Goal: Information Seeking & Learning: Check status

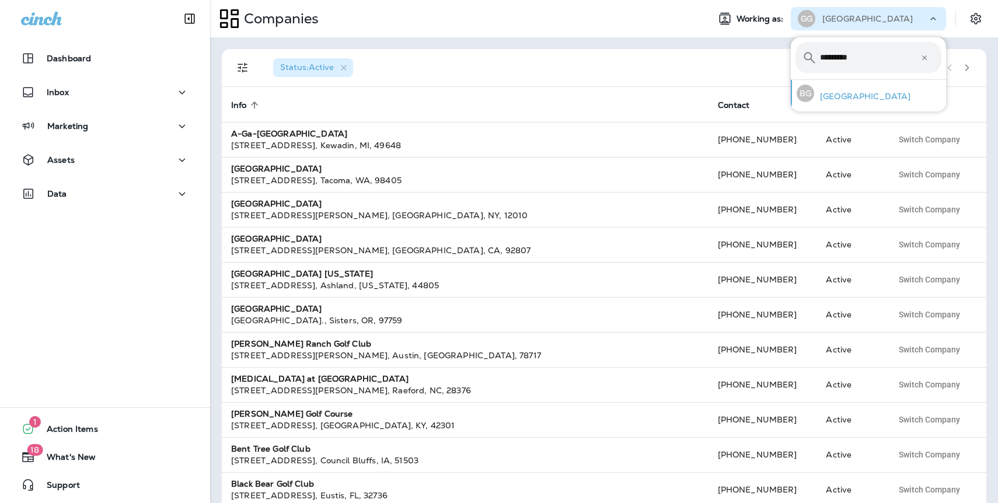
type input "*********"
click at [855, 99] on p "[GEOGRAPHIC_DATA]" at bounding box center [863, 96] width 96 height 9
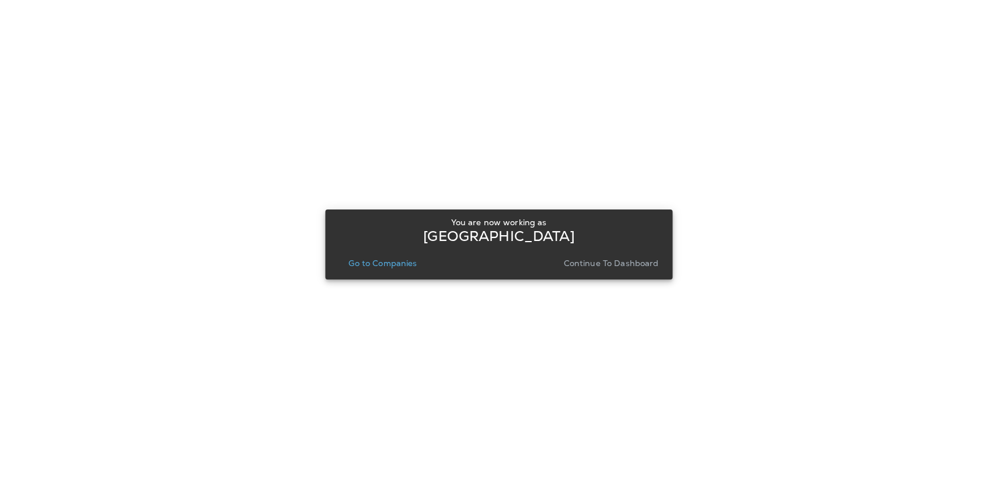
click at [631, 260] on p "Continue to Dashboard" at bounding box center [611, 263] width 95 height 9
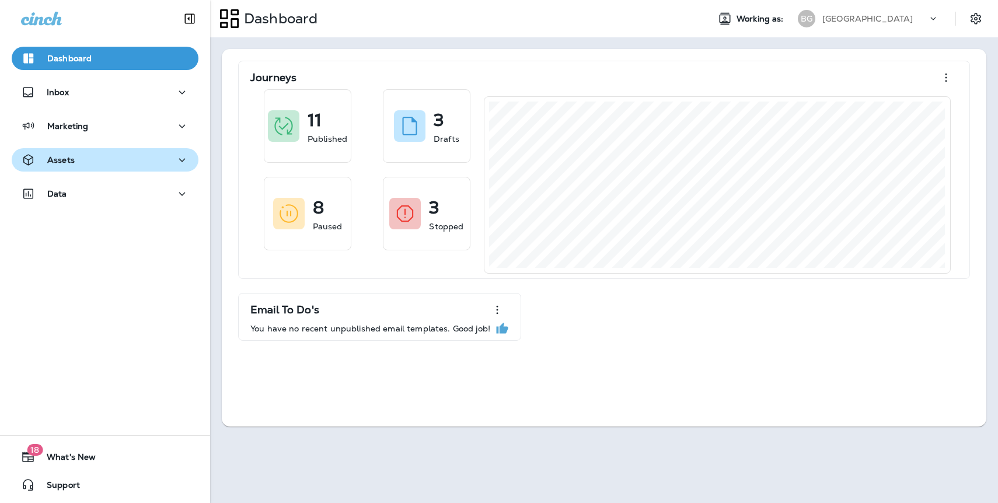
click at [84, 161] on div "Assets" at bounding box center [105, 160] width 168 height 15
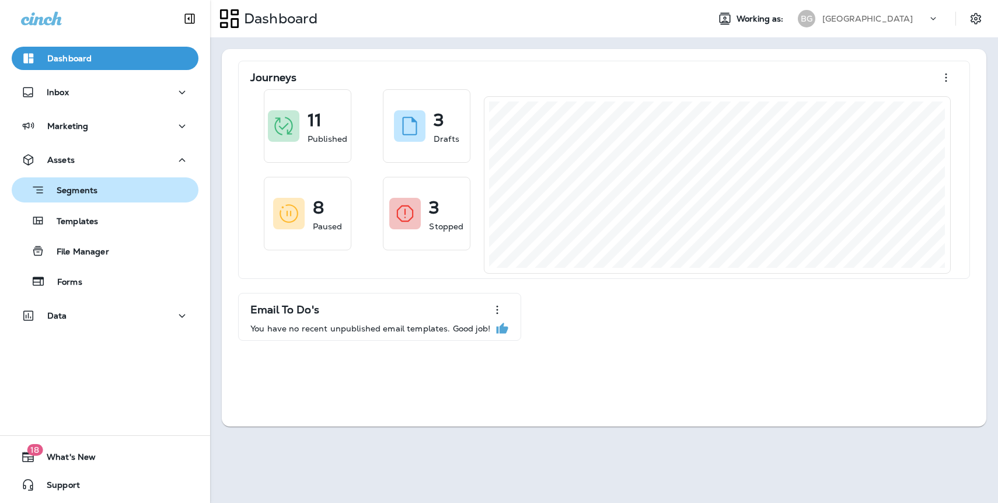
click at [85, 191] on p "Segments" at bounding box center [71, 192] width 53 height 12
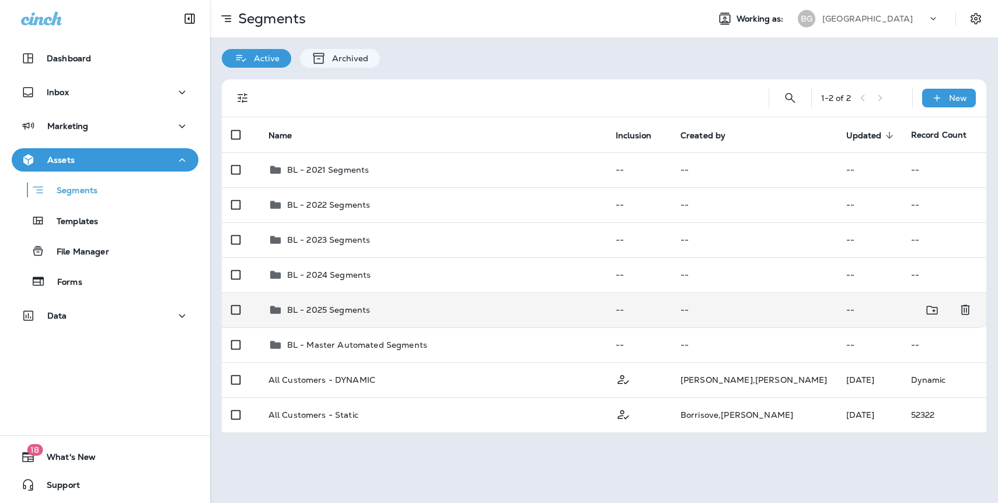
click at [349, 312] on p "BL - 2025 Segments" at bounding box center [328, 309] width 83 height 9
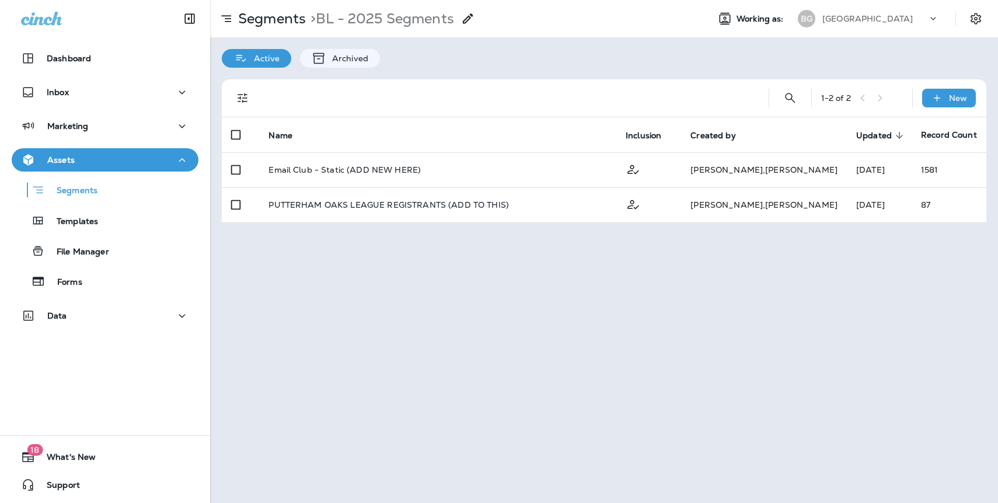
click at [366, 307] on div "Segments > BL - 2025 Segments Working as: BG Brookline Golf Course Active Archi…" at bounding box center [604, 251] width 788 height 503
click at [105, 190] on div "Segments" at bounding box center [105, 190] width 178 height 18
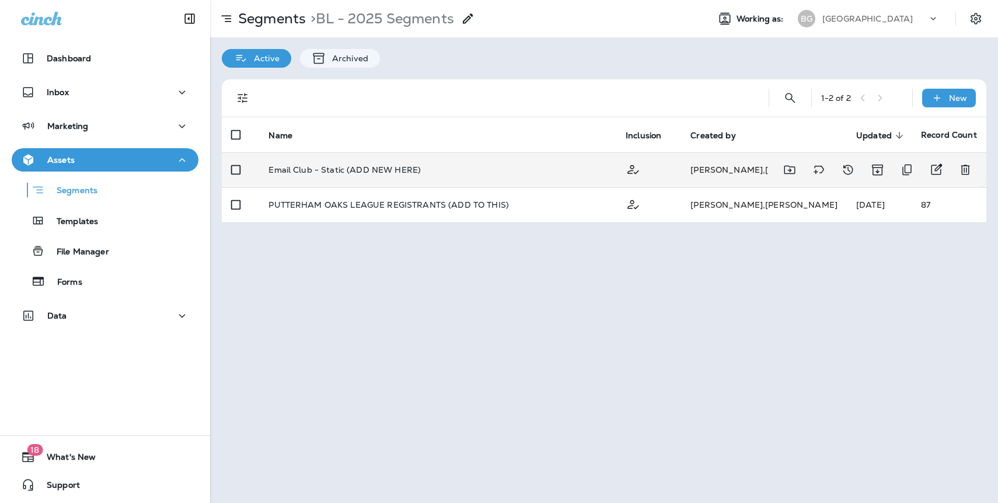
click at [269, 167] on p "Email Club - Static (ADD NEW HERE)" at bounding box center [345, 169] width 152 height 9
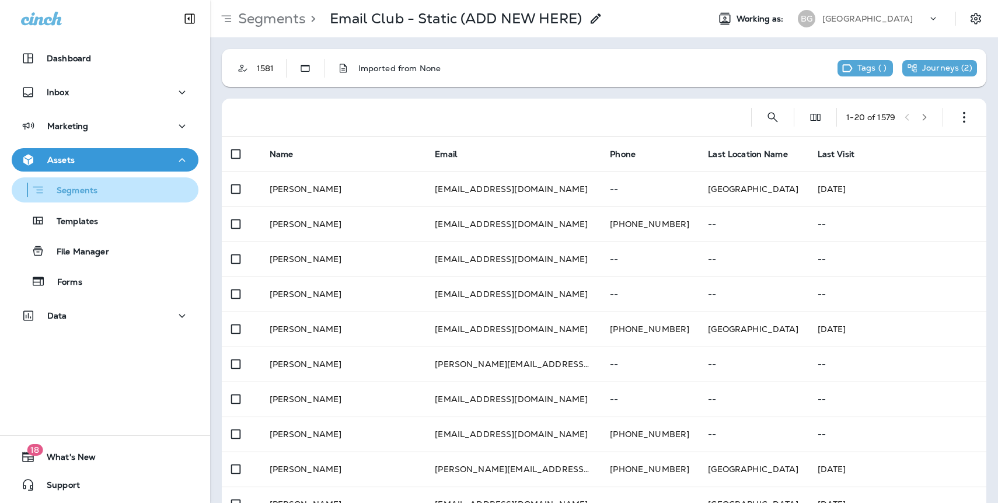
click at [98, 190] on div "Segments" at bounding box center [105, 190] width 178 height 18
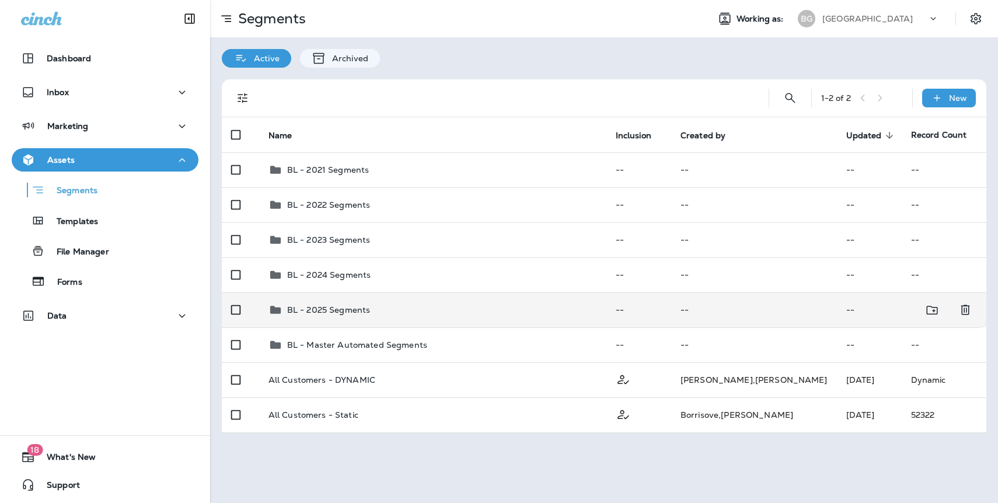
click at [319, 315] on div "BL - 2025 Segments" at bounding box center [328, 310] width 83 height 14
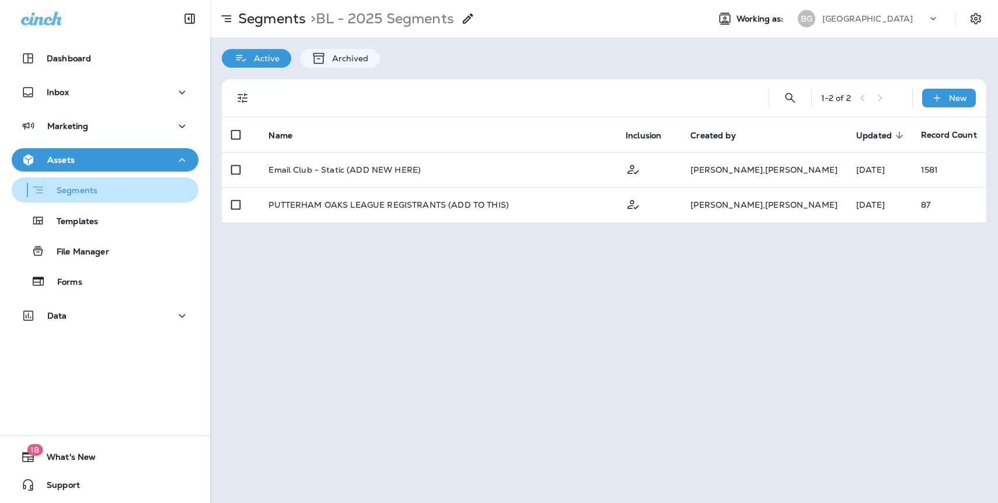
click at [91, 186] on p "Segments" at bounding box center [71, 192] width 53 height 12
click at [106, 187] on div "Segments" at bounding box center [105, 190] width 178 height 18
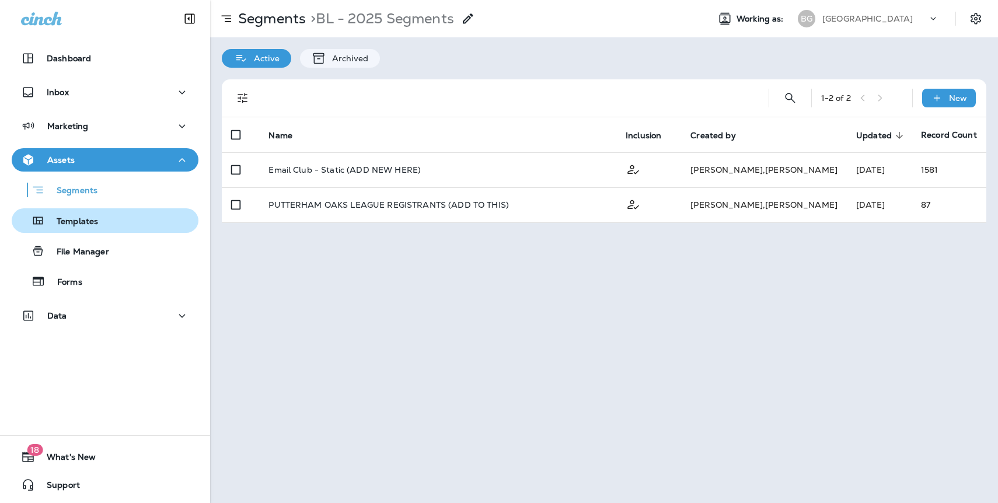
click at [98, 219] on div "Templates" at bounding box center [105, 221] width 178 height 18
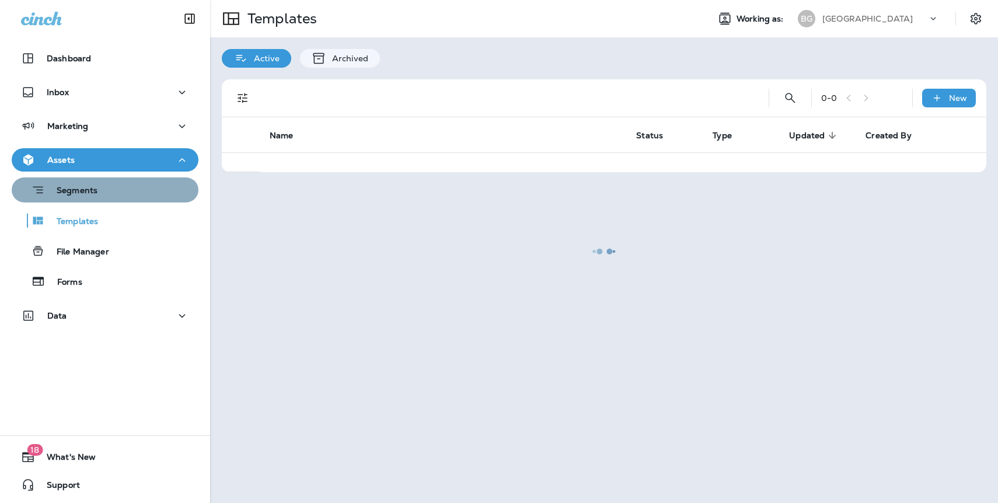
click at [95, 188] on p "Segments" at bounding box center [71, 192] width 53 height 12
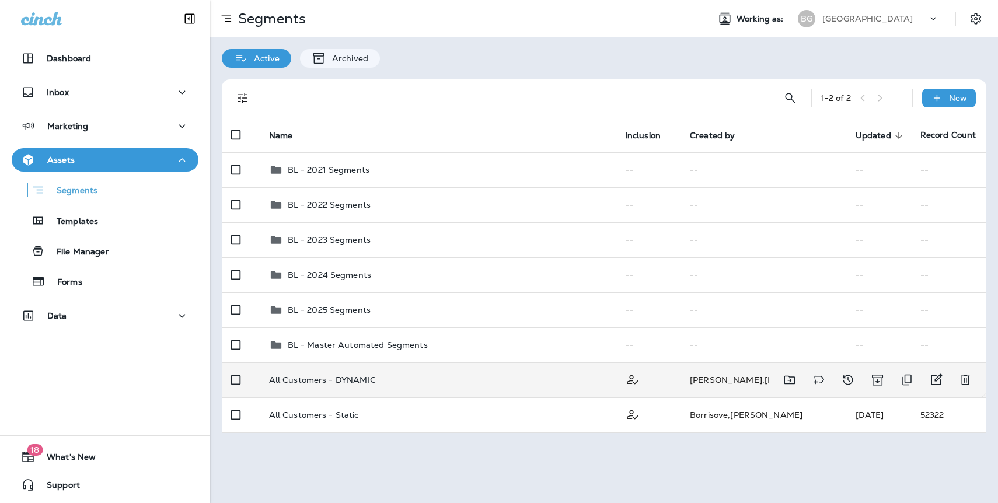
click at [358, 379] on p "All Customers - DYNAMIC" at bounding box center [322, 379] width 107 height 9
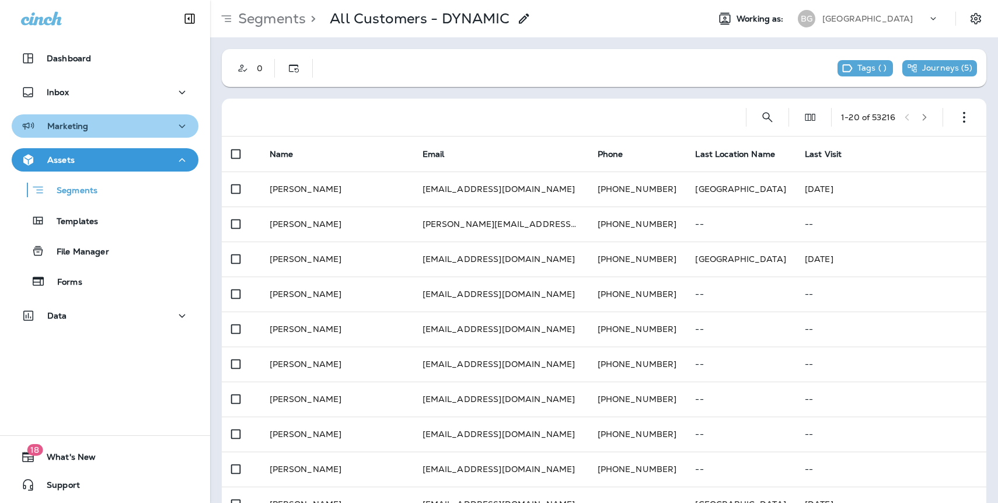
click at [74, 130] on p "Marketing" at bounding box center [67, 125] width 41 height 9
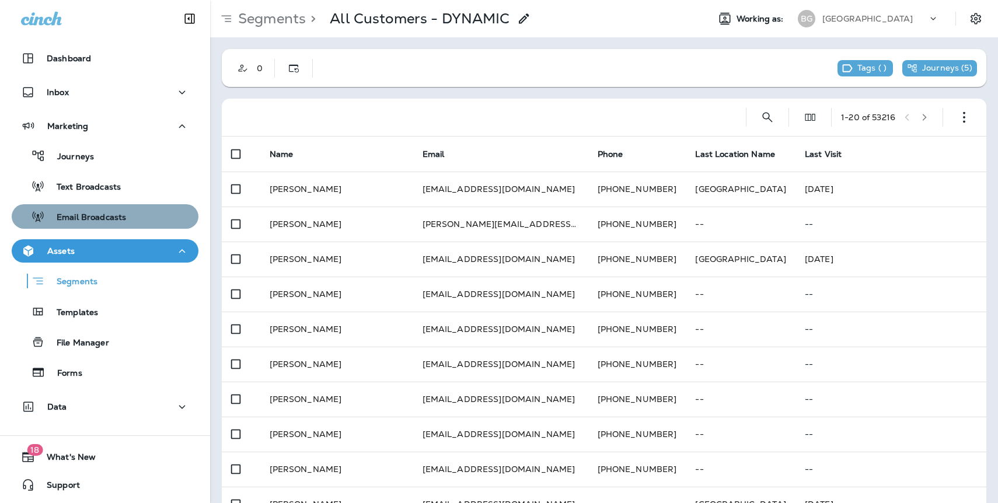
click at [92, 215] on p "Email Broadcasts" at bounding box center [85, 218] width 81 height 11
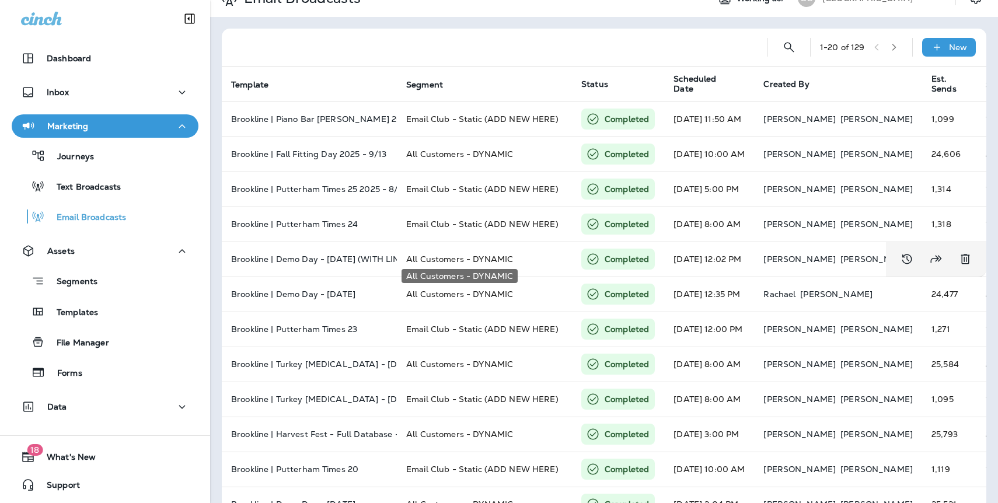
scroll to position [25, 0]
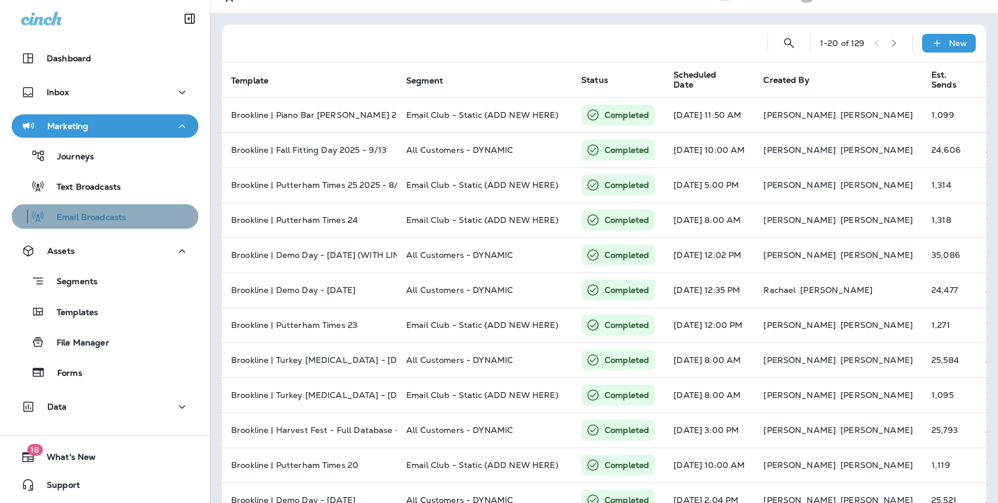
click at [114, 218] on p "Email Broadcasts" at bounding box center [85, 218] width 81 height 11
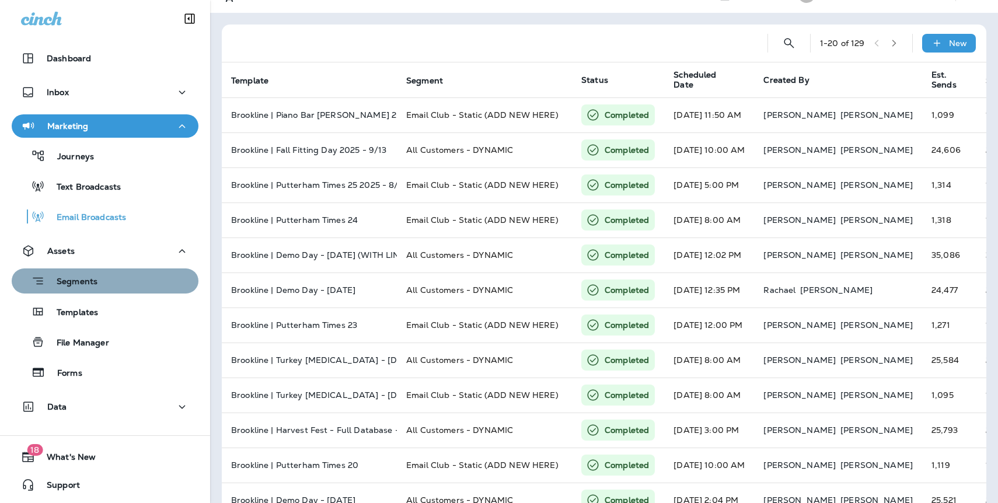
click at [84, 278] on p "Segments" at bounding box center [71, 283] width 53 height 12
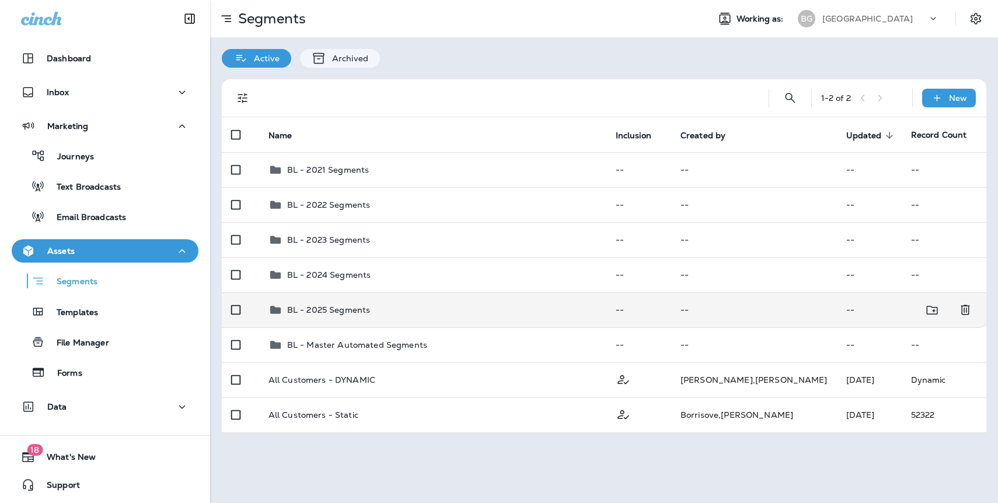
click at [334, 313] on p "BL - 2025 Segments" at bounding box center [328, 309] width 83 height 9
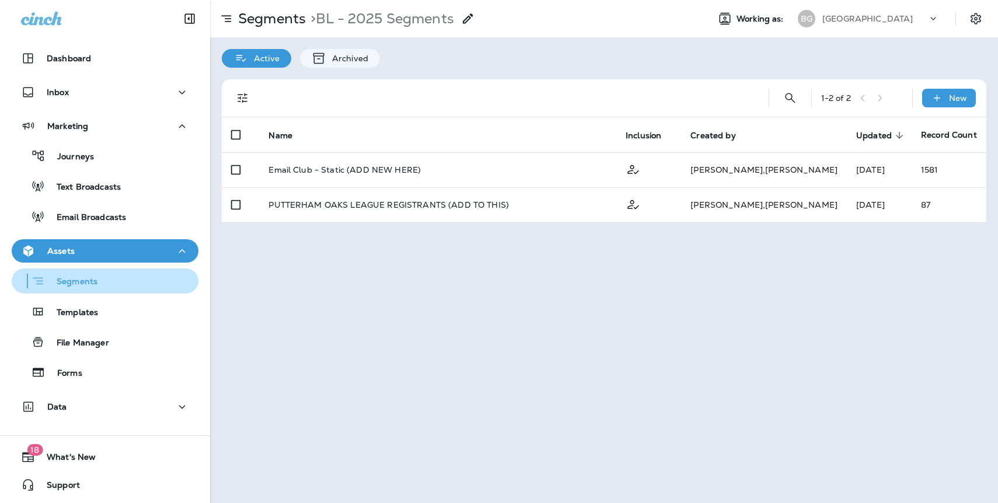
click at [99, 279] on div "Segments" at bounding box center [105, 281] width 178 height 18
click at [91, 284] on p "Segments" at bounding box center [71, 283] width 53 height 12
drag, startPoint x: 70, startPoint y: 311, endPoint x: 77, endPoint y: 288, distance: 23.3
click at [70, 311] on p "Templates" at bounding box center [71, 313] width 53 height 11
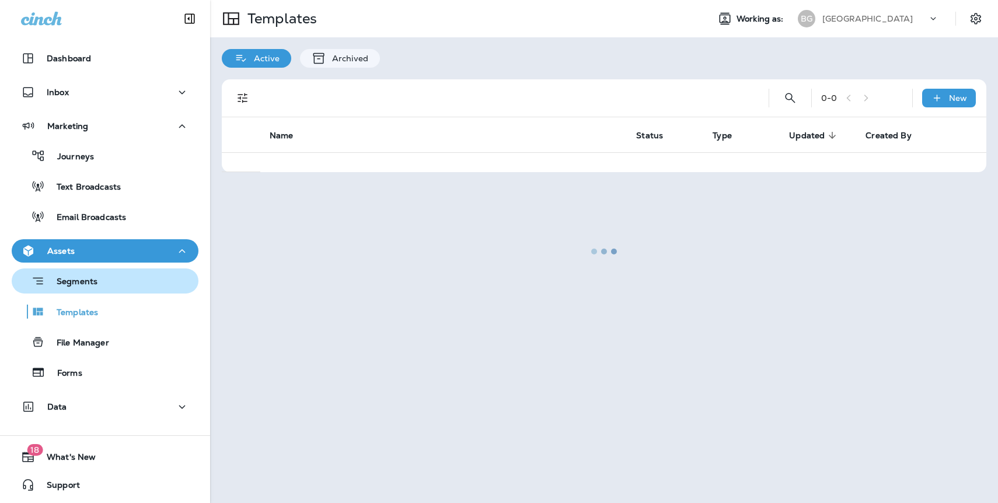
click at [81, 281] on p "Segments" at bounding box center [71, 283] width 53 height 12
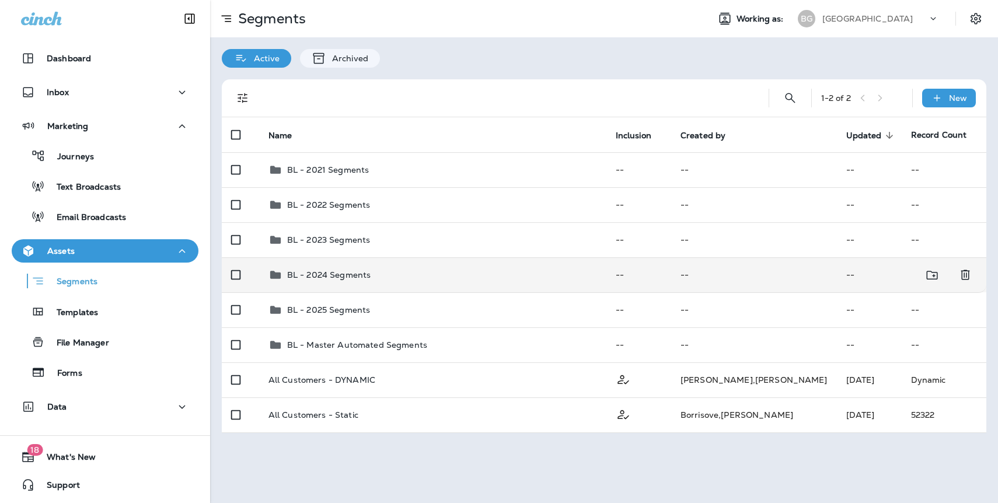
click at [347, 274] on p "BL - 2024 Segments" at bounding box center [329, 274] width 84 height 9
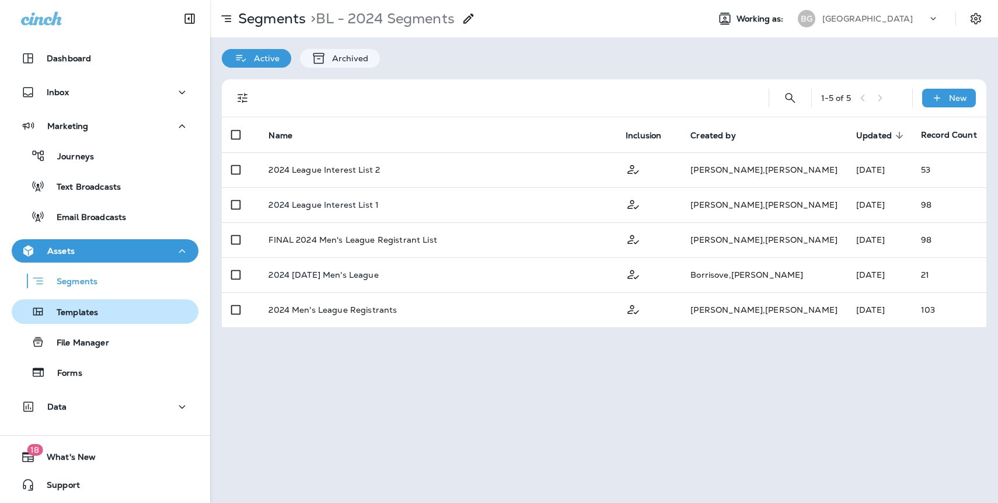
click at [75, 312] on p "Templates" at bounding box center [71, 313] width 53 height 11
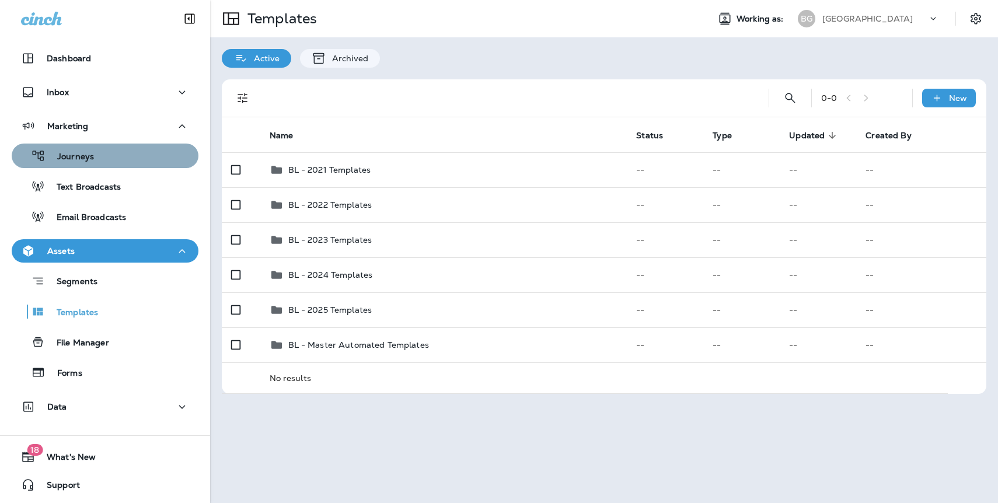
click at [82, 162] on p "Journeys" at bounding box center [70, 157] width 48 height 11
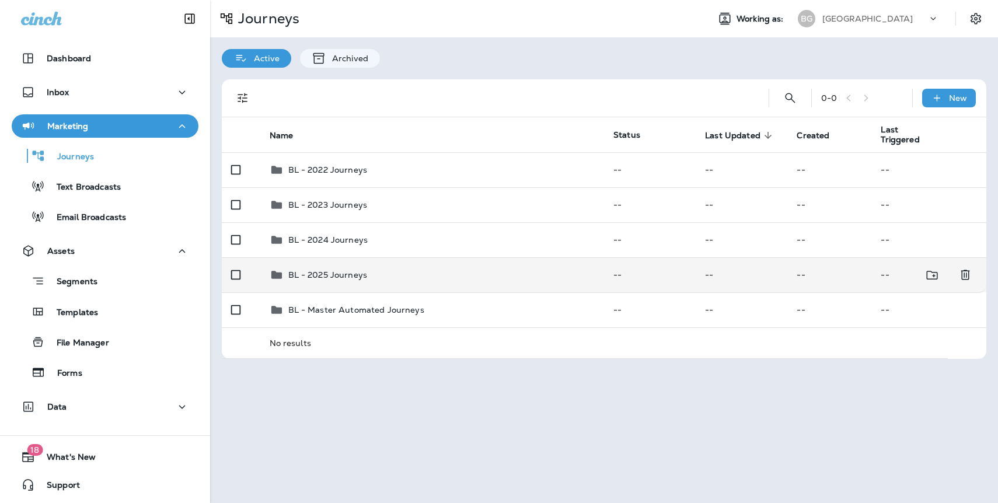
click at [345, 283] on td "BL - 2025 Journeys" at bounding box center [432, 275] width 345 height 35
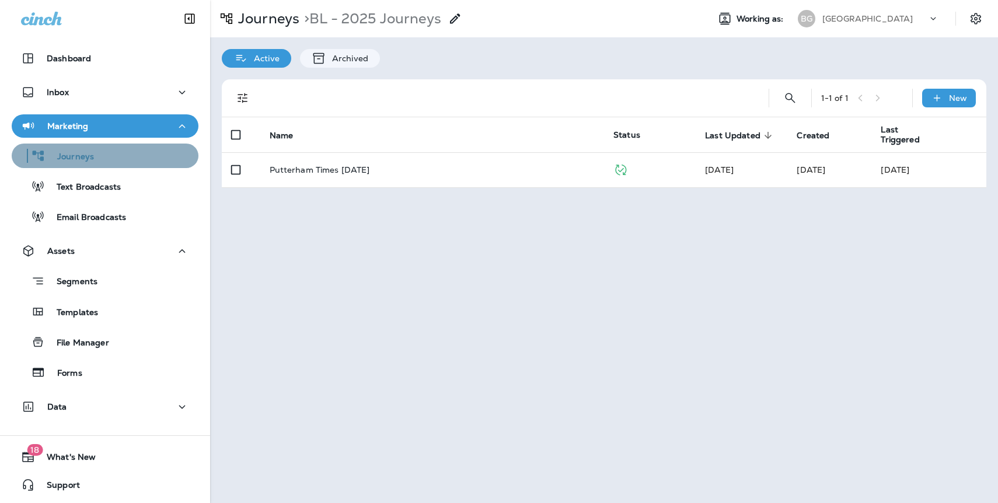
click at [86, 156] on p "Journeys" at bounding box center [70, 157] width 48 height 11
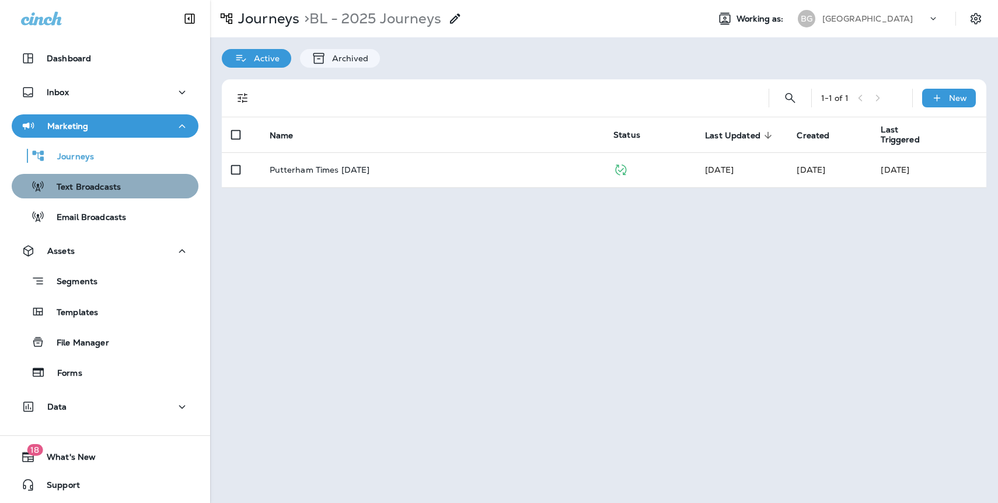
click at [107, 183] on p "Text Broadcasts" at bounding box center [83, 187] width 76 height 11
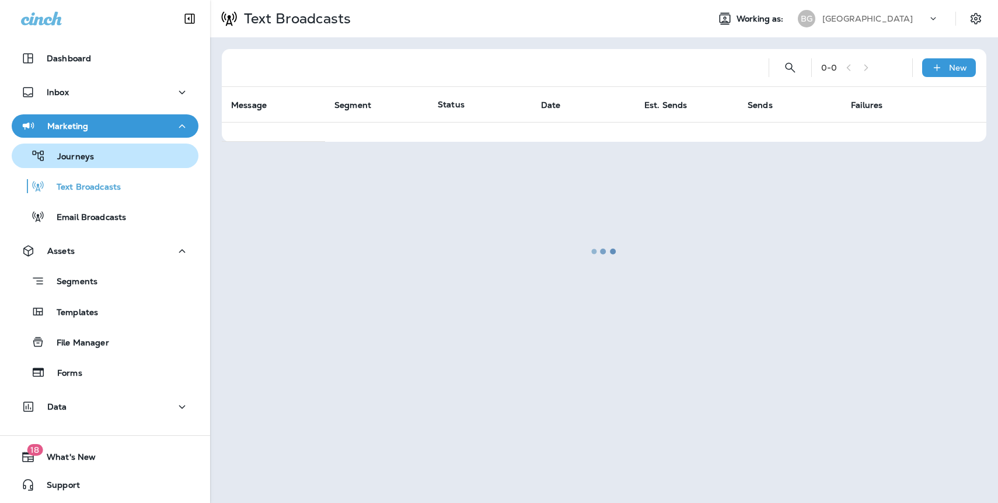
click at [83, 160] on p "Journeys" at bounding box center [70, 157] width 48 height 11
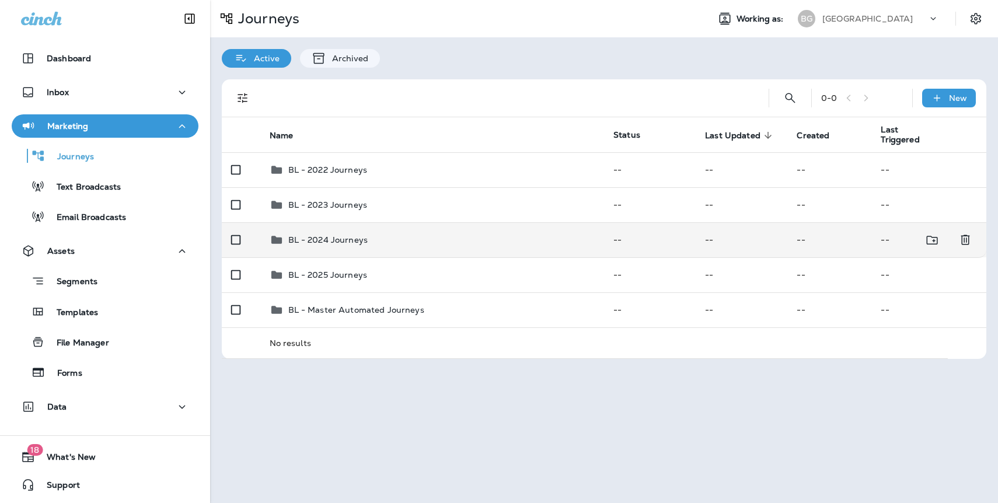
click at [326, 236] on p "BL - 2024 Journeys" at bounding box center [328, 239] width 80 height 9
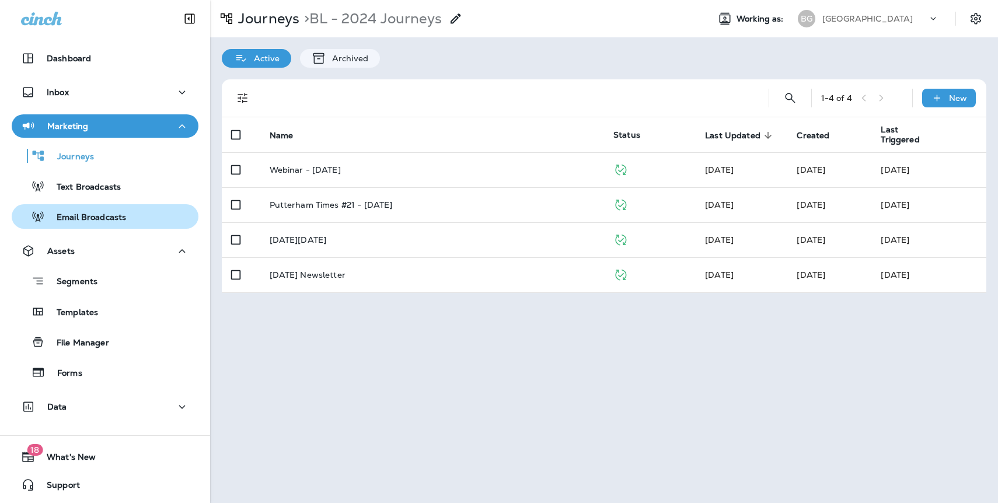
click at [92, 217] on p "Email Broadcasts" at bounding box center [85, 218] width 81 height 11
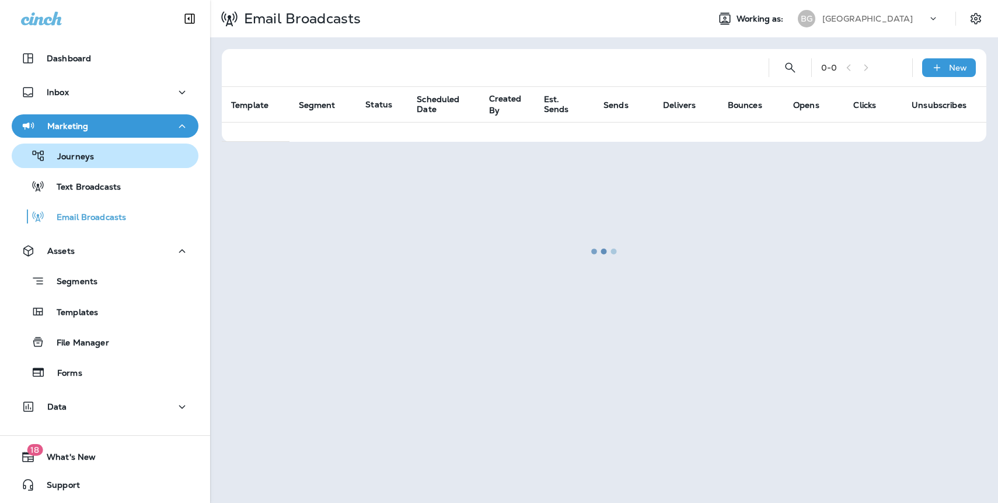
click at [86, 157] on p "Journeys" at bounding box center [70, 157] width 48 height 11
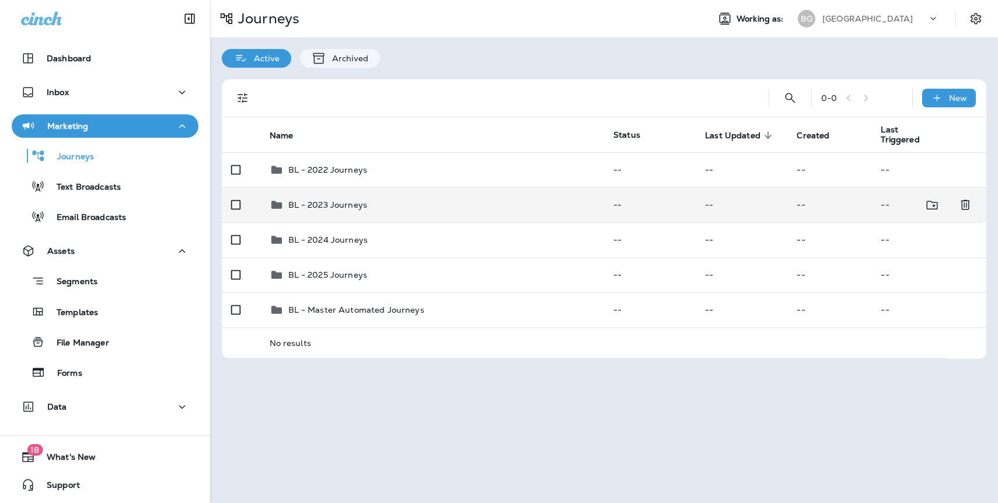
click at [315, 201] on p "BL - 2023 Journeys" at bounding box center [327, 204] width 79 height 9
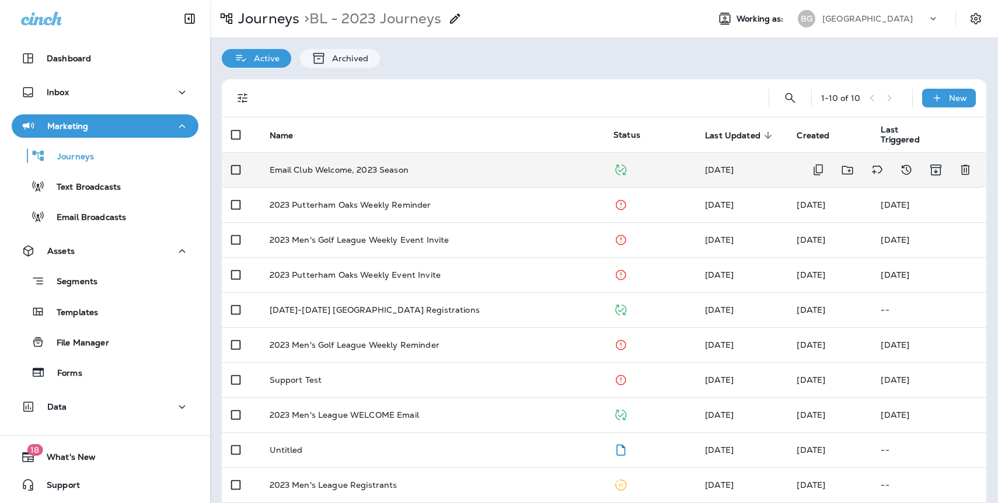
scroll to position [11, 0]
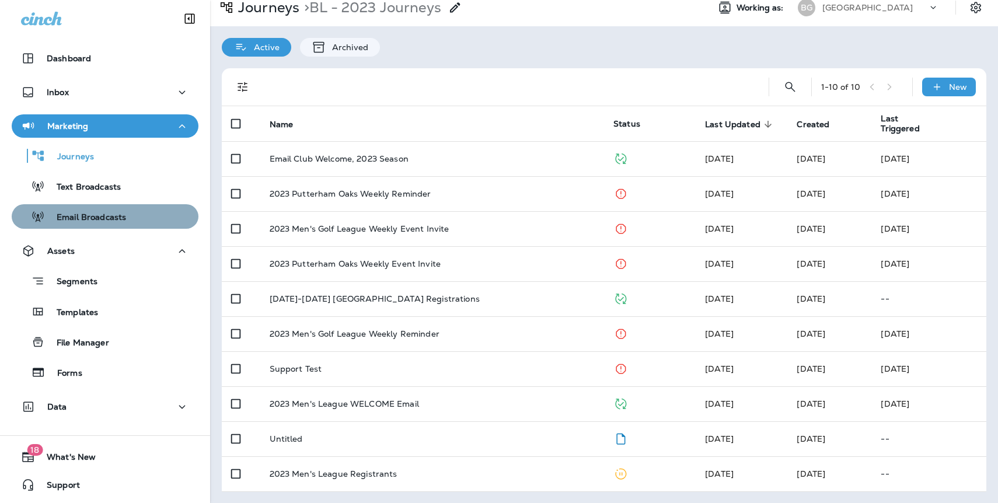
click at [86, 216] on p "Email Broadcasts" at bounding box center [85, 218] width 81 height 11
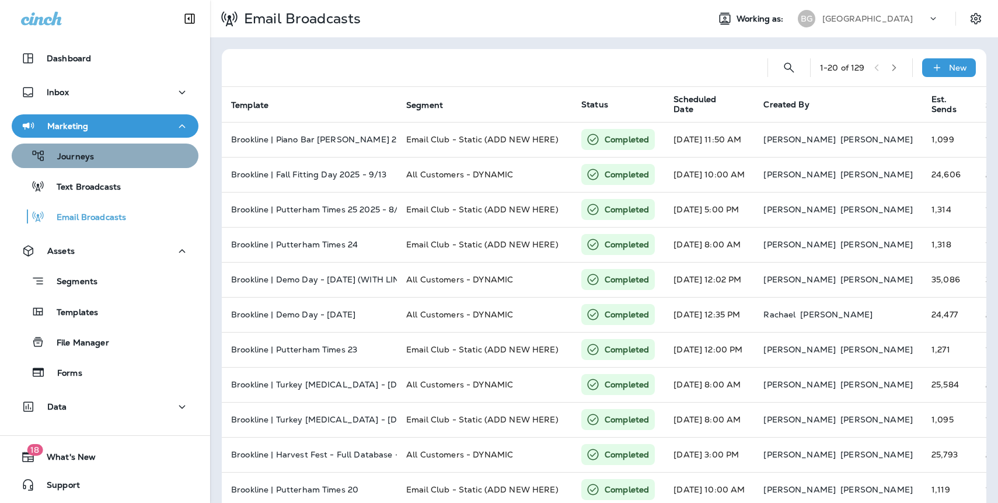
click at [89, 160] on p "Journeys" at bounding box center [70, 157] width 48 height 11
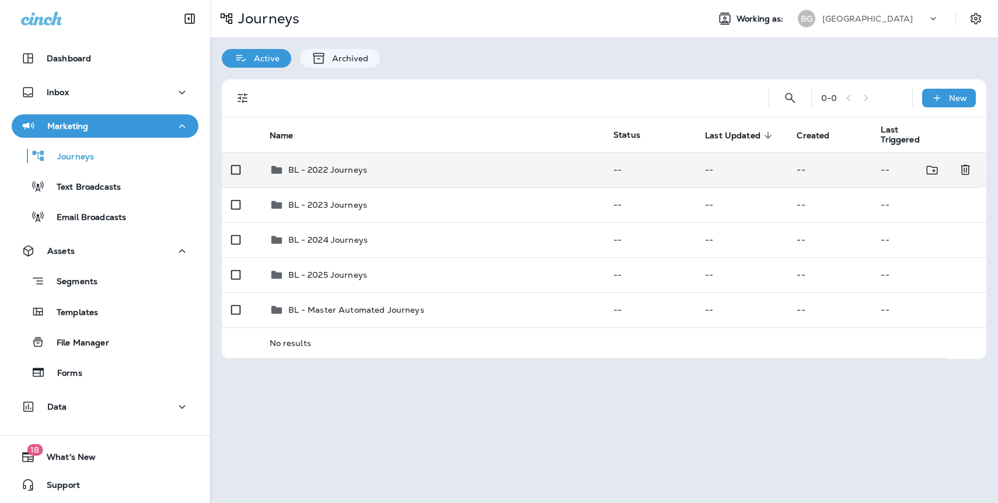
click at [338, 173] on p "BL - 2022 Journeys" at bounding box center [327, 169] width 79 height 9
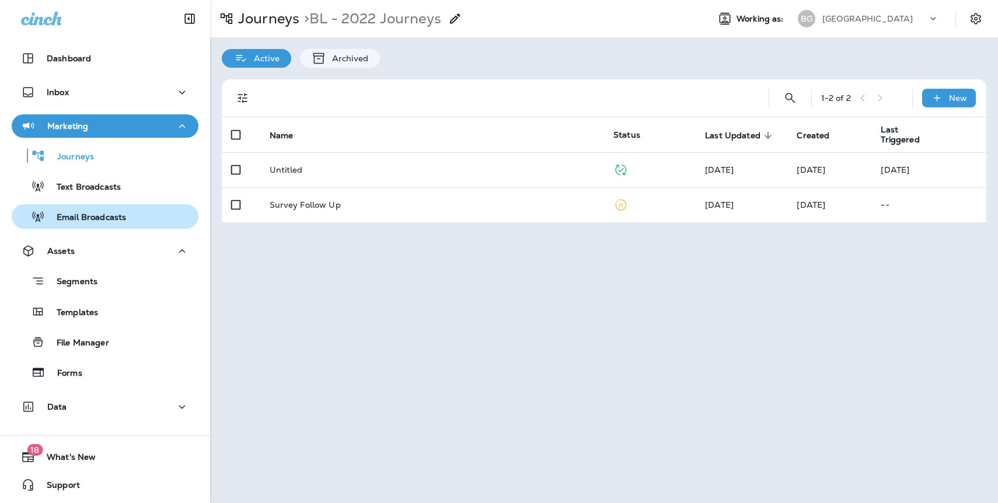
click at [95, 218] on p "Email Broadcasts" at bounding box center [85, 218] width 81 height 11
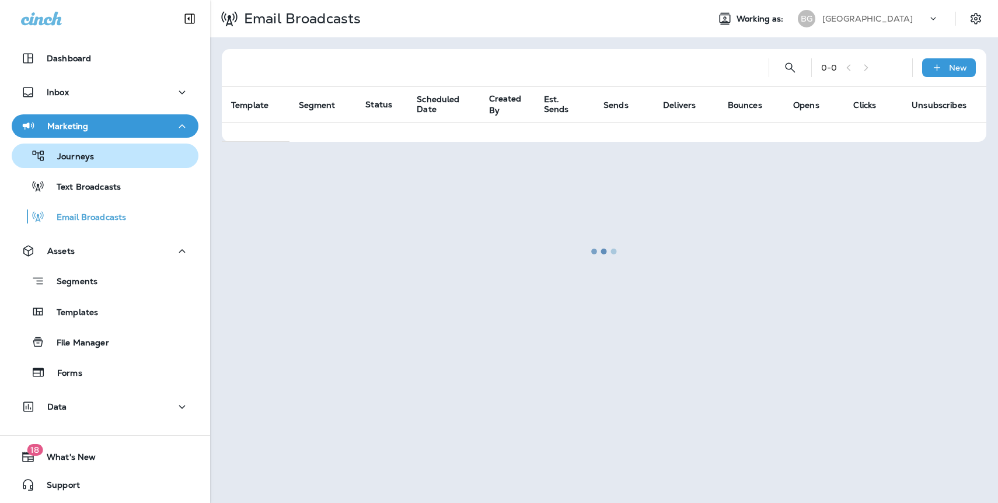
click at [86, 157] on p "Journeys" at bounding box center [70, 157] width 48 height 11
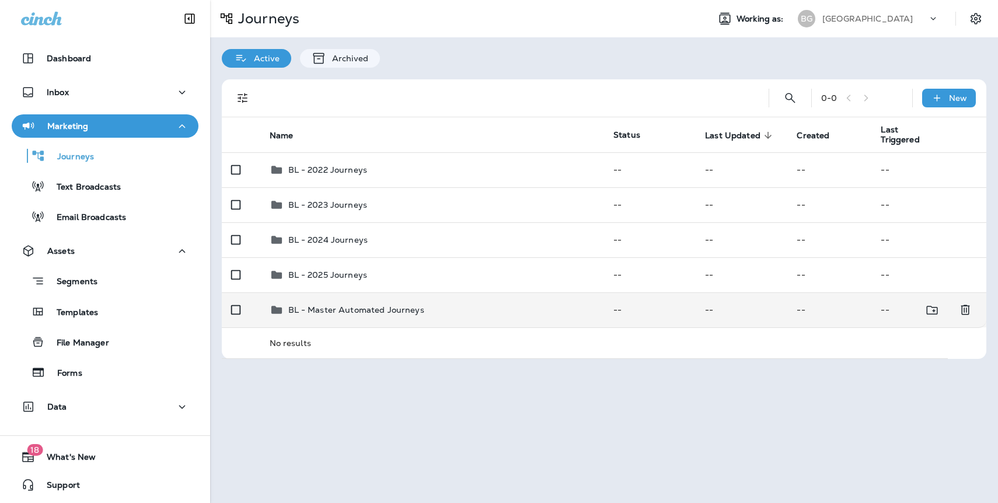
click at [314, 311] on p "BL - Master Automated Journeys" at bounding box center [356, 309] width 136 height 9
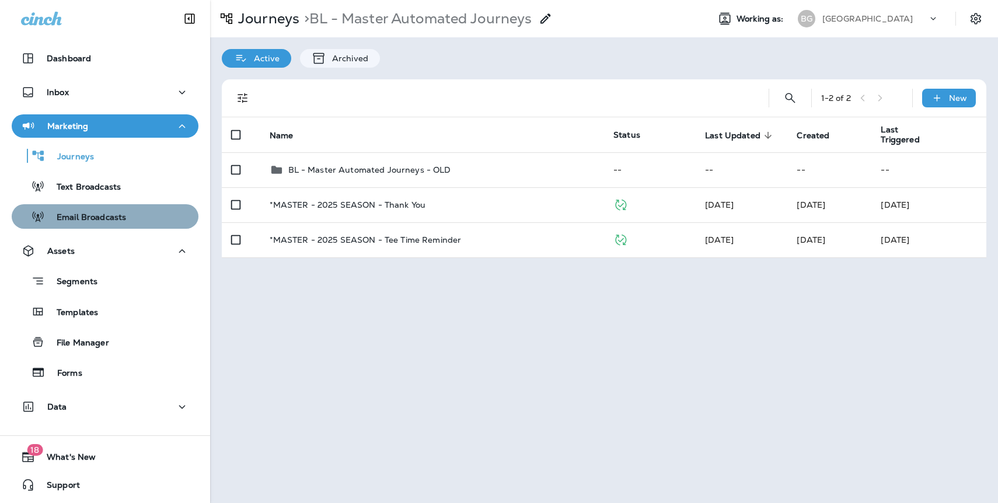
click at [87, 215] on p "Email Broadcasts" at bounding box center [85, 218] width 81 height 11
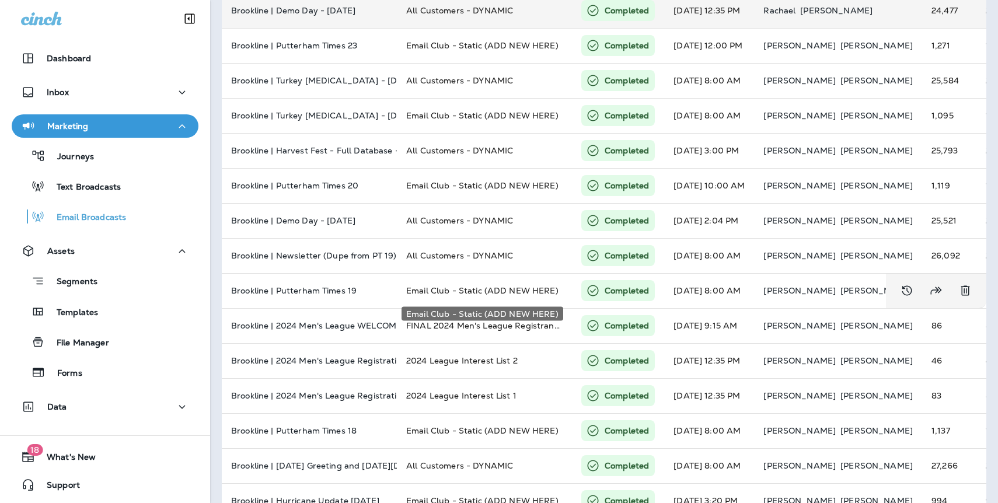
scroll to position [305, 0]
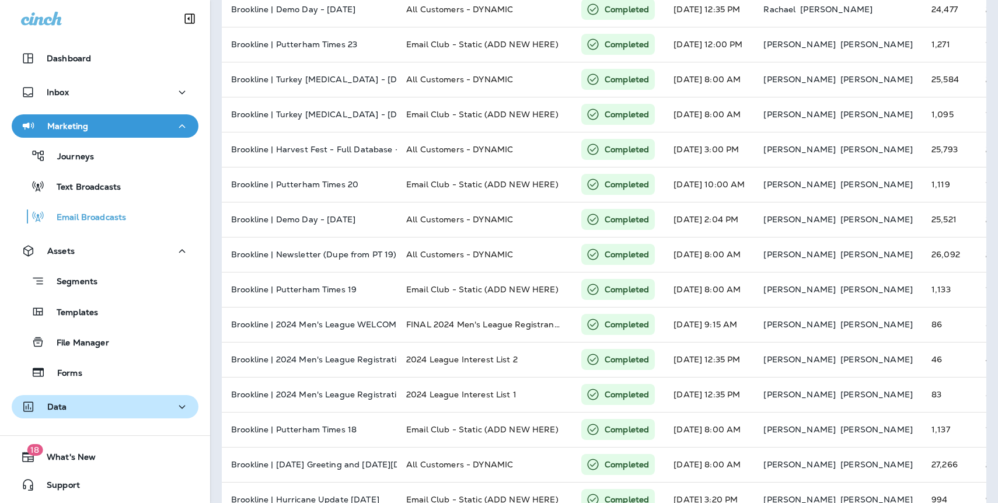
click at [76, 405] on div "Data" at bounding box center [105, 407] width 168 height 15
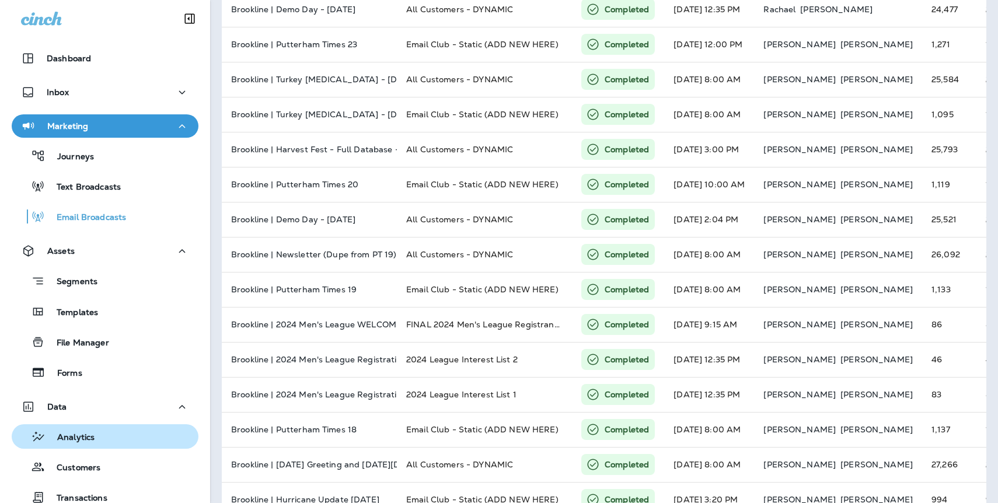
click at [80, 437] on p "Analytics" at bounding box center [70, 438] width 49 height 11
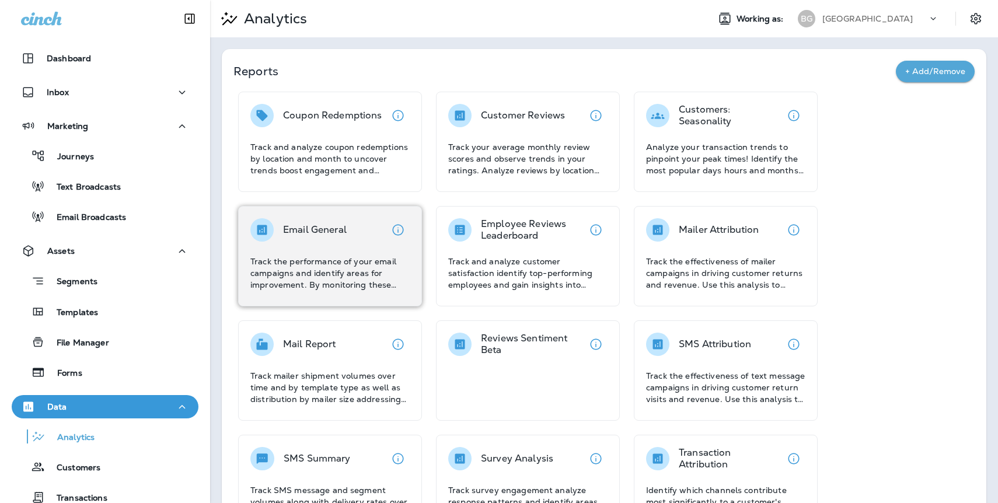
click at [322, 258] on p "Track the performance of your email campaigns and identify areas for improvemen…" at bounding box center [329, 273] width 159 height 35
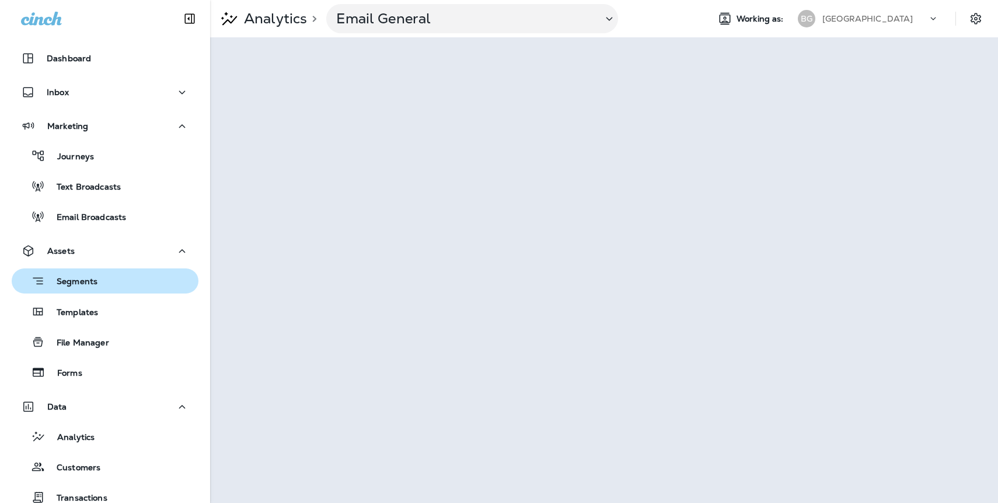
click at [89, 282] on p "Segments" at bounding box center [71, 283] width 53 height 12
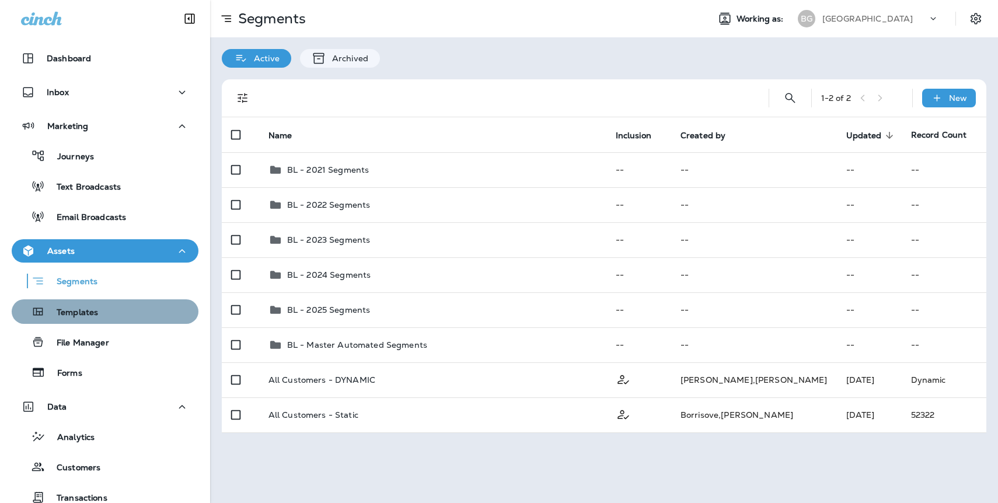
click at [87, 310] on p "Templates" at bounding box center [71, 313] width 53 height 11
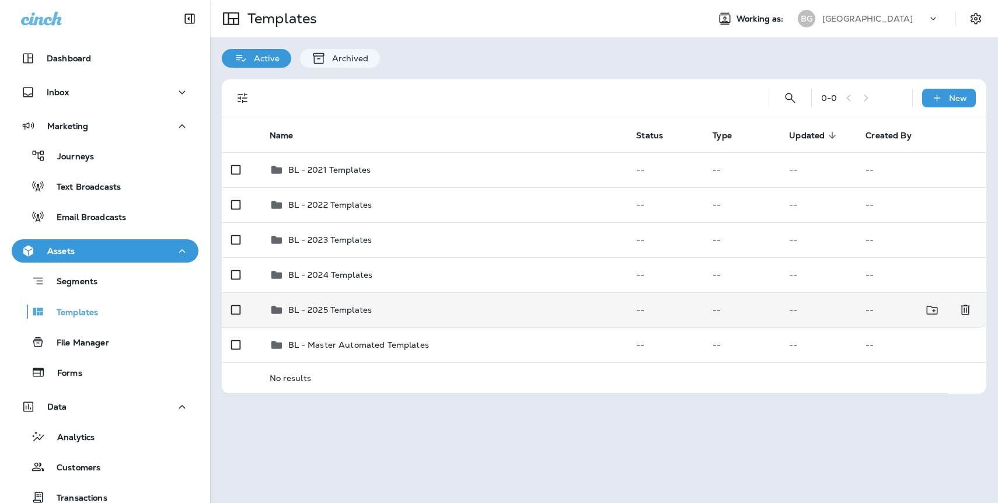
click at [336, 316] on div "BL - 2025 Templates" at bounding box center [330, 310] width 84 height 14
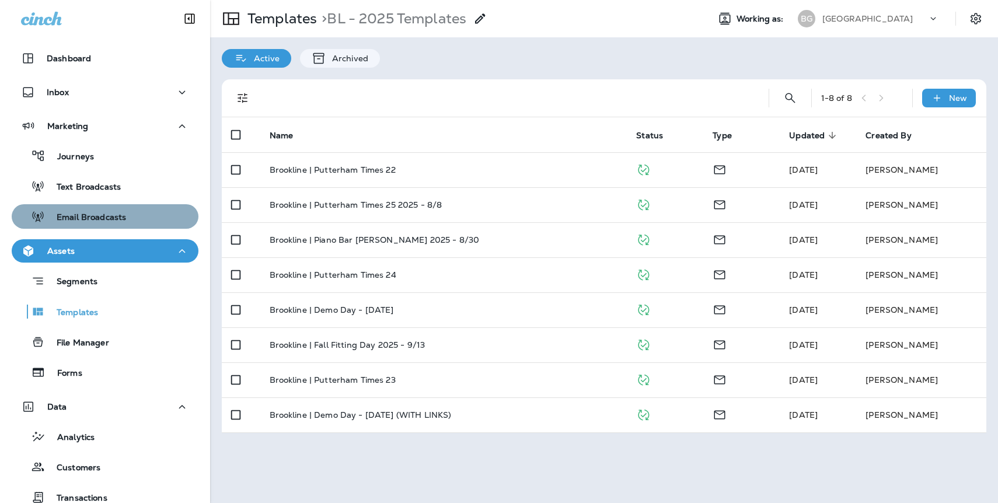
click at [88, 217] on p "Email Broadcasts" at bounding box center [85, 218] width 81 height 11
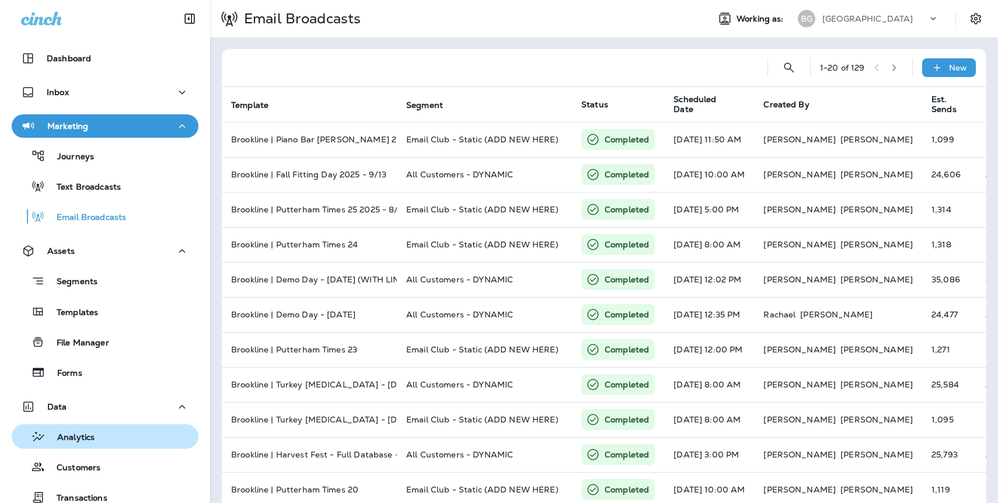
click at [90, 435] on p "Analytics" at bounding box center [70, 438] width 49 height 11
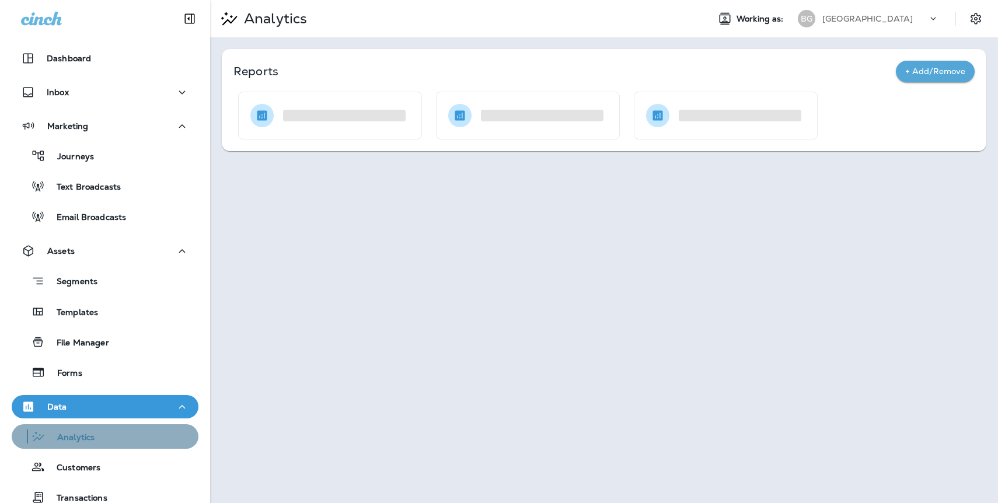
click at [70, 428] on div "Analytics" at bounding box center [55, 437] width 78 height 18
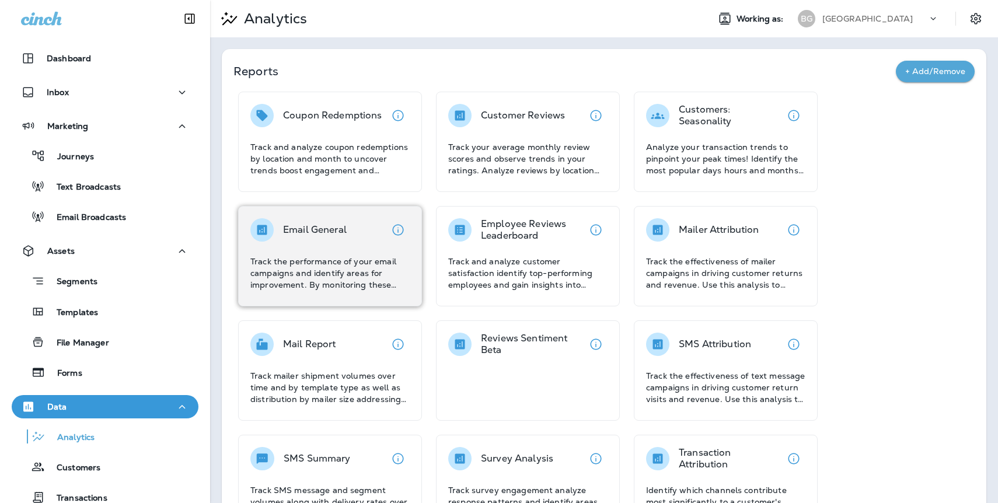
click at [332, 255] on div "Email General Track the performance of your email campaigns and identify areas …" at bounding box center [329, 254] width 159 height 72
